Goal: Information Seeking & Learning: Learn about a topic

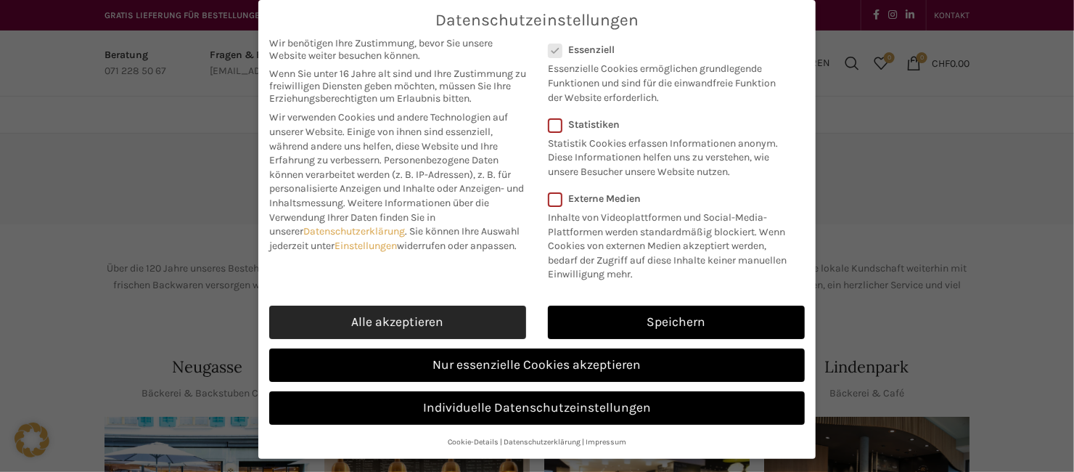
click at [428, 314] on link "Alle akzeptieren" at bounding box center [397, 322] width 257 height 33
checkbox input "true"
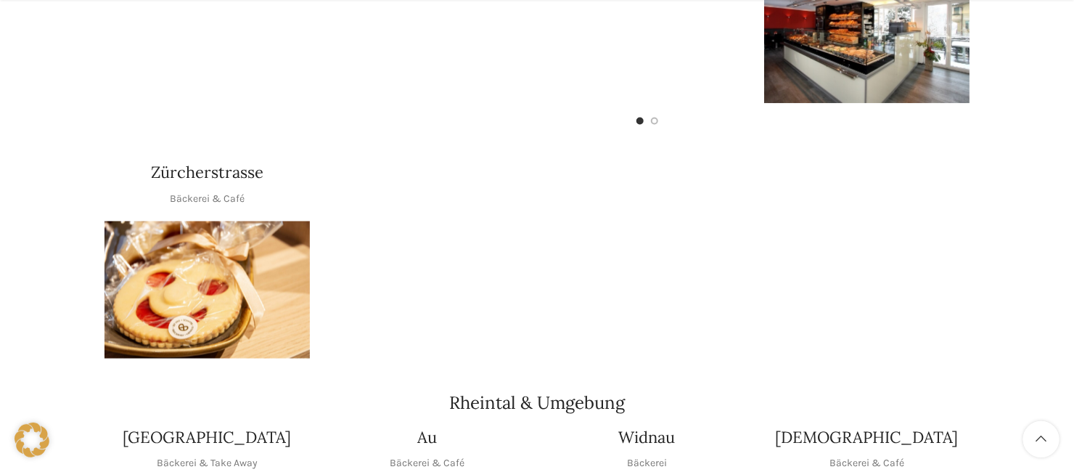
scroll to position [1133, 0]
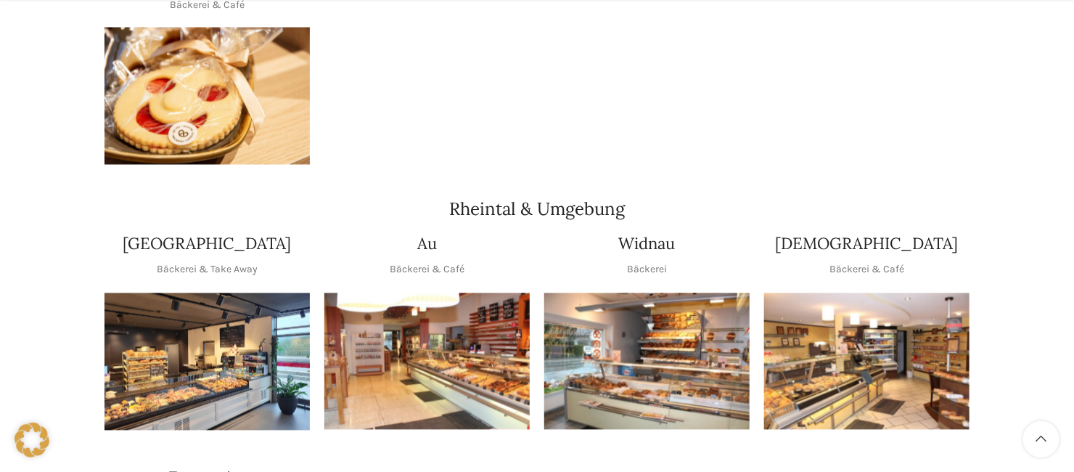
click at [914, 348] on img "1 / 1" at bounding box center [866, 361] width 205 height 137
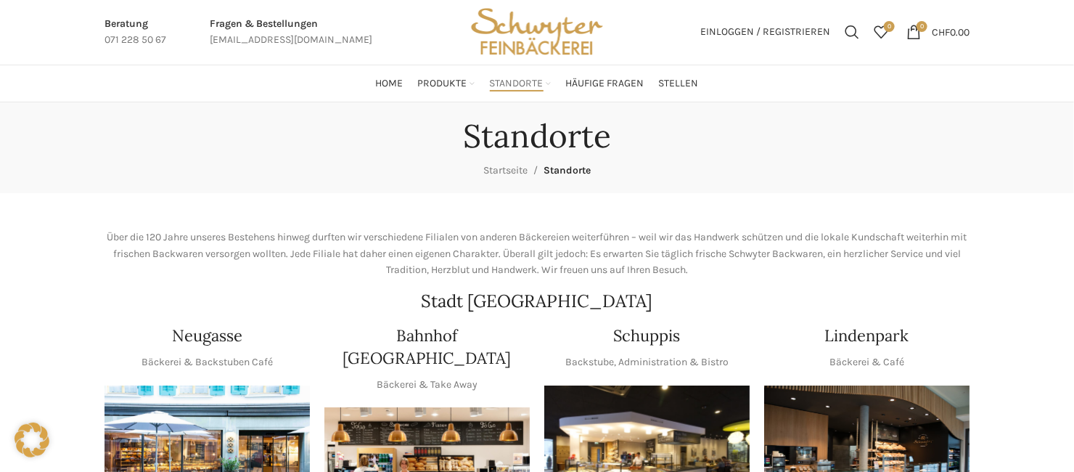
scroll to position [0, 0]
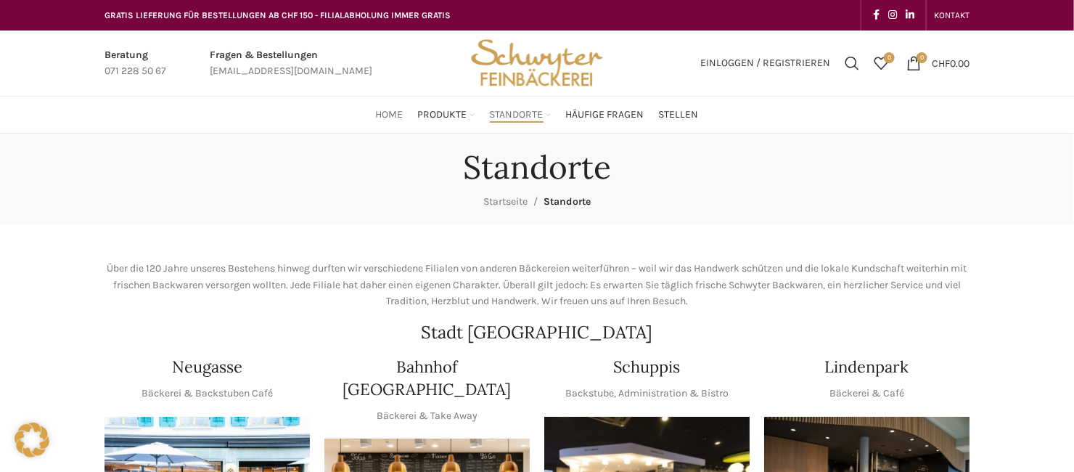
click at [389, 112] on span "Home" at bounding box center [390, 115] width 28 height 14
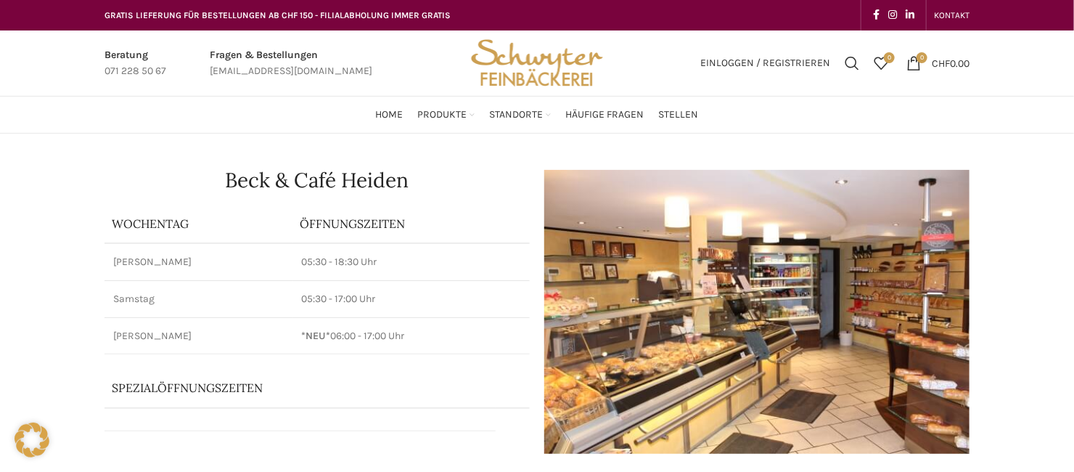
click at [504, 272] on td "05:30 - 18:30 Uhr" at bounding box center [411, 261] width 237 height 37
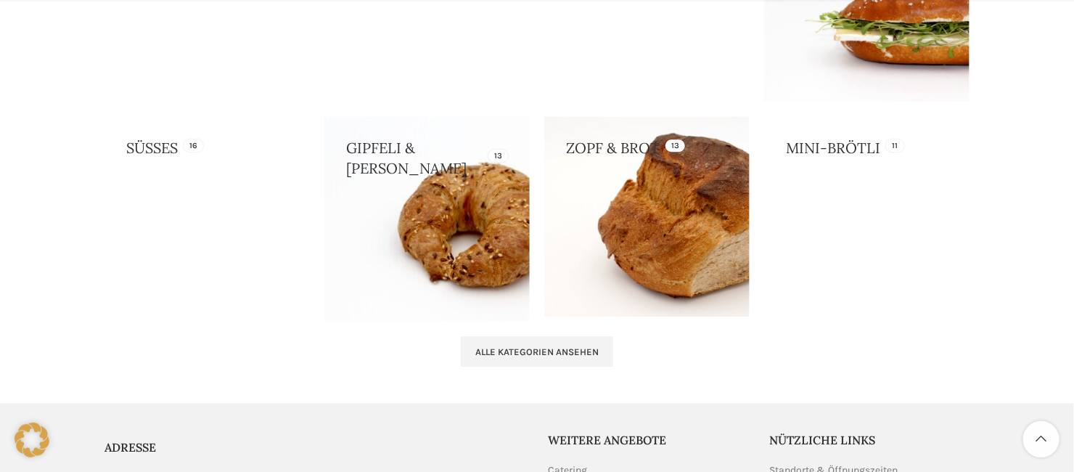
scroll to position [1645, 0]
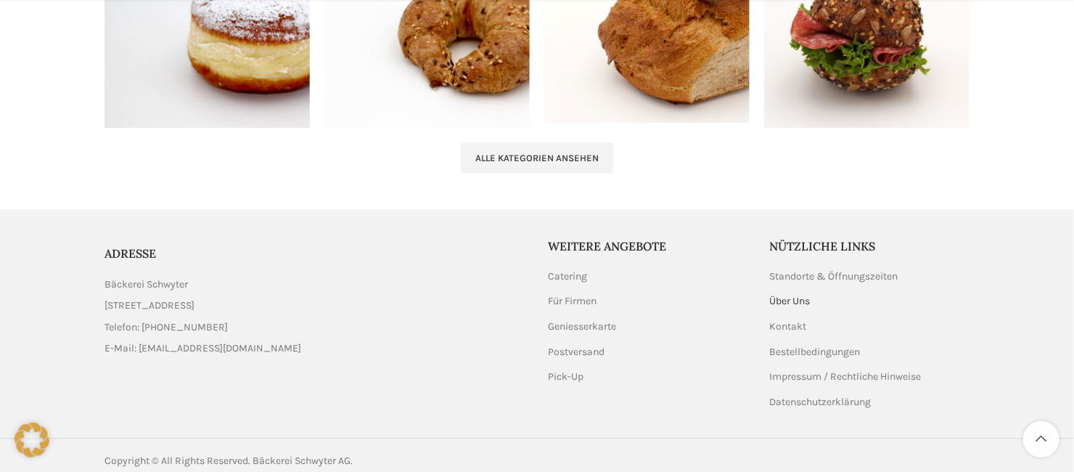
click at [806, 298] on link "Über Uns" at bounding box center [791, 301] width 42 height 15
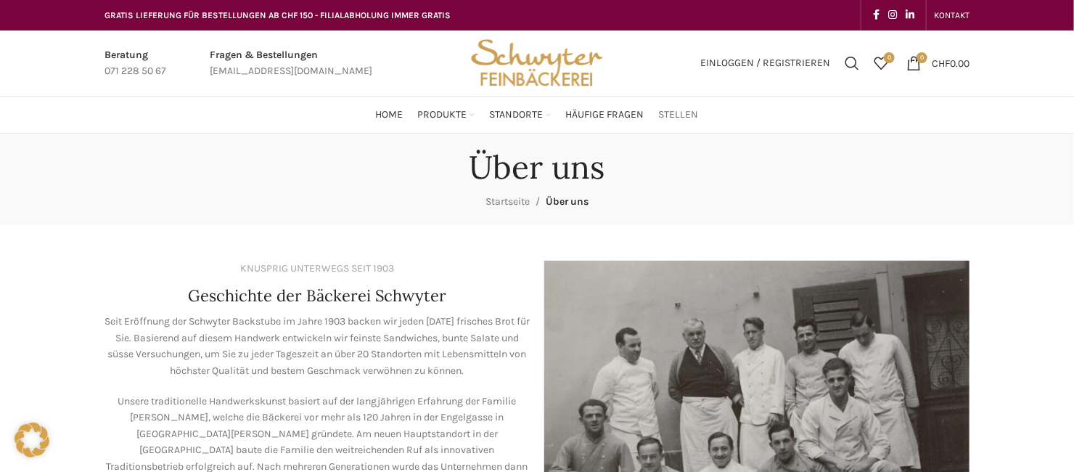
click at [674, 115] on span "Stellen" at bounding box center [679, 115] width 40 height 14
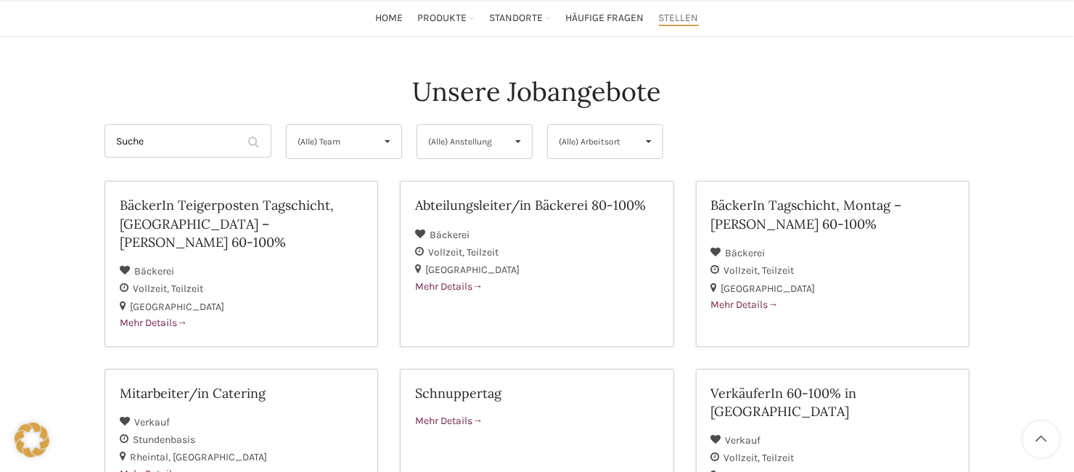
scroll to position [290, 0]
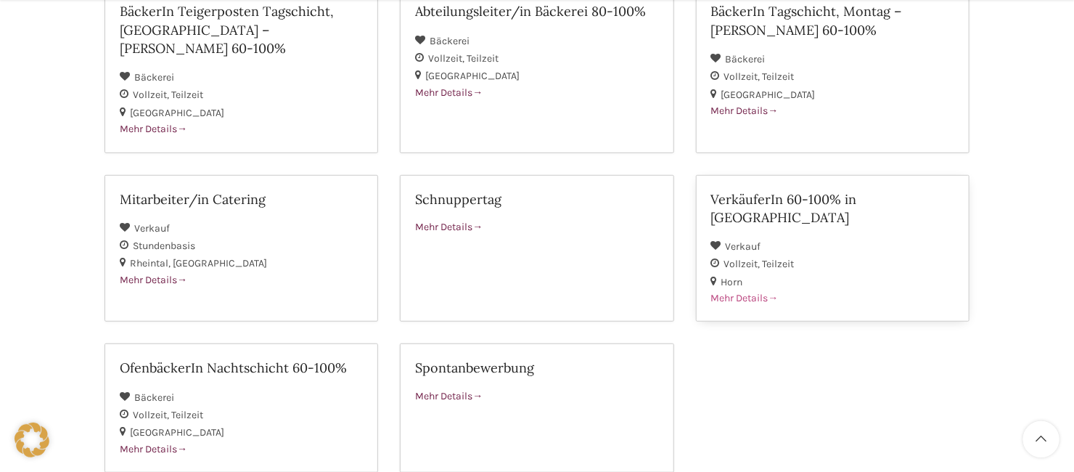
click at [766, 292] on span "Mehr Details" at bounding box center [744, 298] width 67 height 12
